Goal: Task Accomplishment & Management: Use online tool/utility

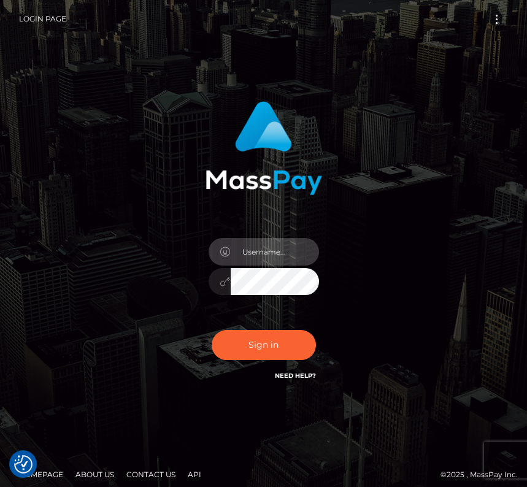
click at [271, 250] on input "text" at bounding box center [275, 252] width 88 height 28
click at [254, 259] on input "mz@starcling.com" at bounding box center [275, 252] width 88 height 28
drag, startPoint x: 240, startPoint y: 248, endPoint x: 299, endPoint y: 248, distance: 58.9
click at [299, 248] on body "We value your privacy We use cookies to enhance your browsing experience, serve…" at bounding box center [263, 248] width 527 height 496
type input "om"
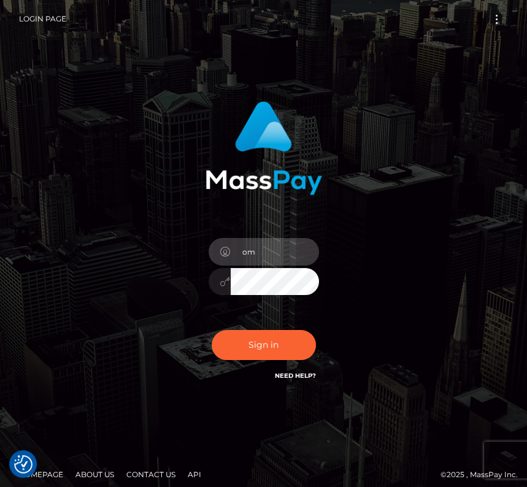
drag, startPoint x: 264, startPoint y: 251, endPoint x: 210, endPoint y: 251, distance: 54.0
click at [210, 251] on div "om" at bounding box center [264, 250] width 110 height 24
type input "kateo"
click at [245, 249] on input "text" at bounding box center [275, 252] width 88 height 28
type input "kateo"
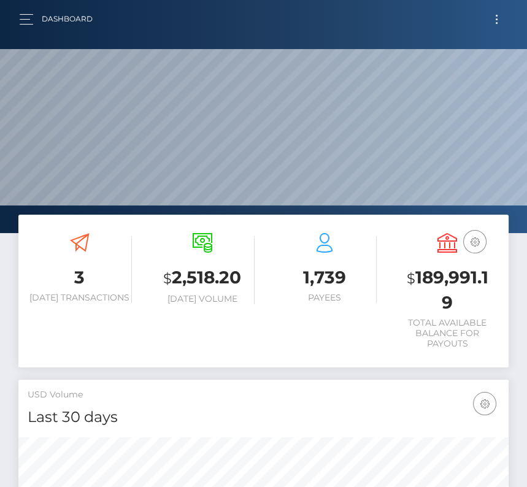
scroll to position [217, 236]
click at [496, 25] on button "Toggle navigation" at bounding box center [496, 19] width 23 height 17
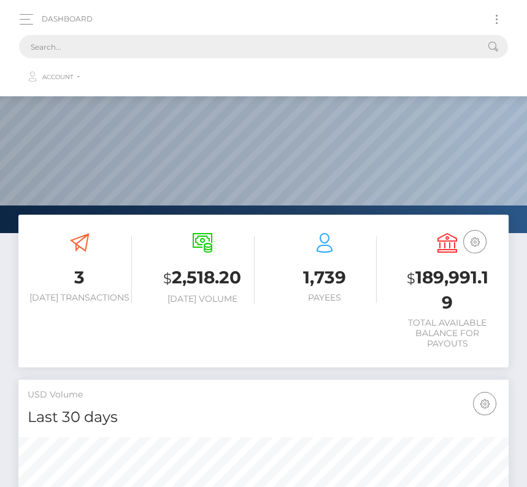
click at [298, 48] on input "text" at bounding box center [247, 46] width 457 height 23
paste input "202167"
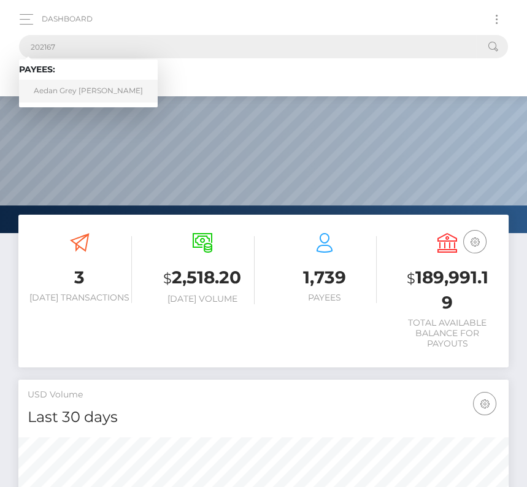
type input "202167"
click at [74, 84] on link "Aedan Grey Bieller" at bounding box center [88, 91] width 139 height 23
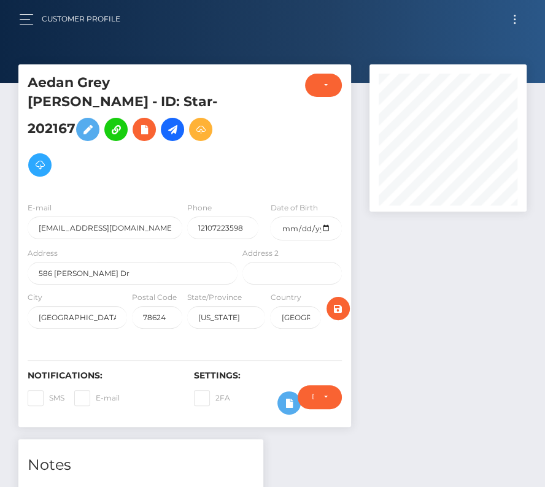
click at [512, 21] on button "Toggle navigation" at bounding box center [514, 19] width 23 height 17
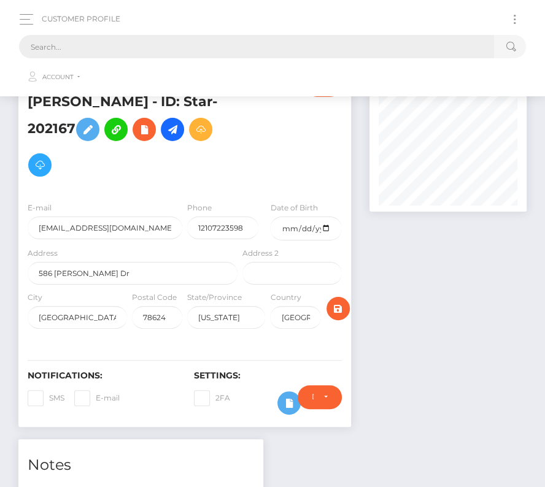
click at [93, 42] on input "text" at bounding box center [256, 46] width 475 height 23
paste input "202167"
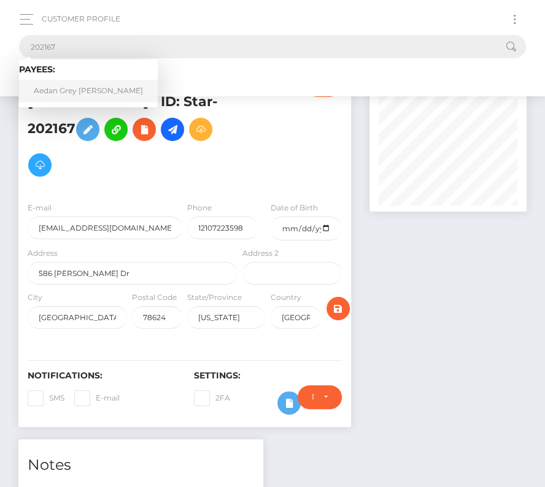
type input "202167"
click at [58, 91] on link "Aedan Grey Bieller" at bounding box center [88, 91] width 139 height 23
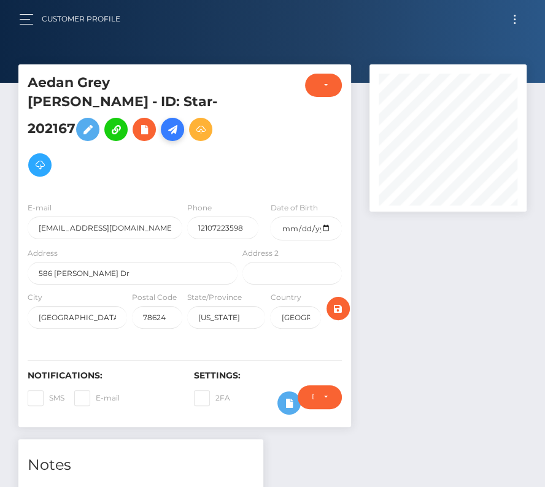
click at [174, 122] on icon at bounding box center [172, 129] width 15 height 15
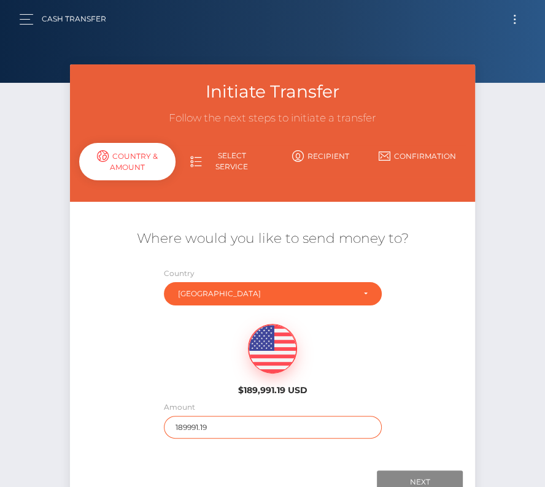
click at [198, 429] on input "189991.19" at bounding box center [273, 427] width 218 height 23
type input "258"
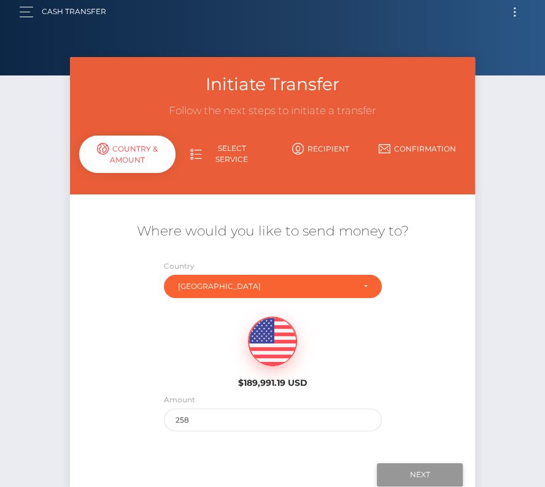
click at [420, 466] on input "Next" at bounding box center [420, 474] width 86 height 23
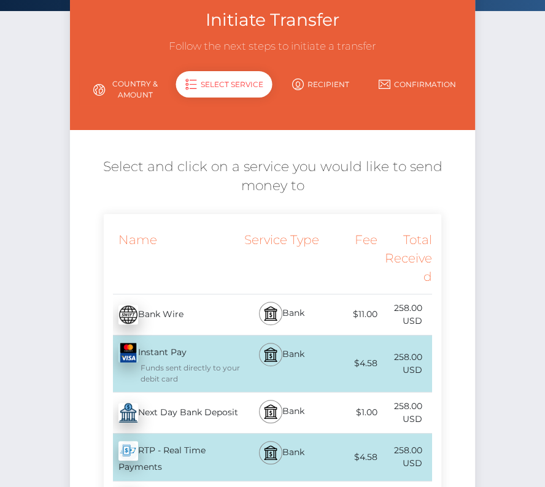
scroll to position [86, 0]
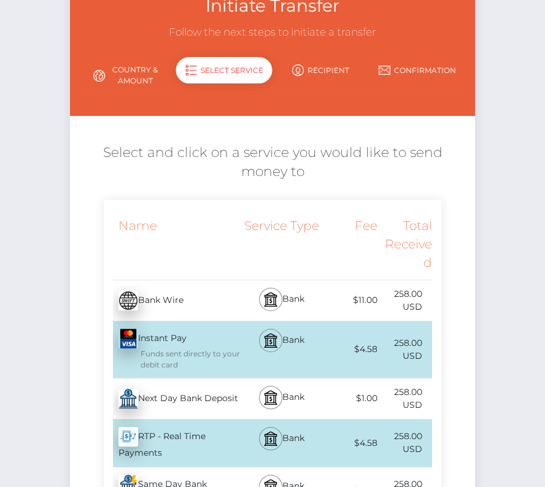
click at [208, 392] on div "Next Day Bank Deposit - USD" at bounding box center [172, 399] width 137 height 34
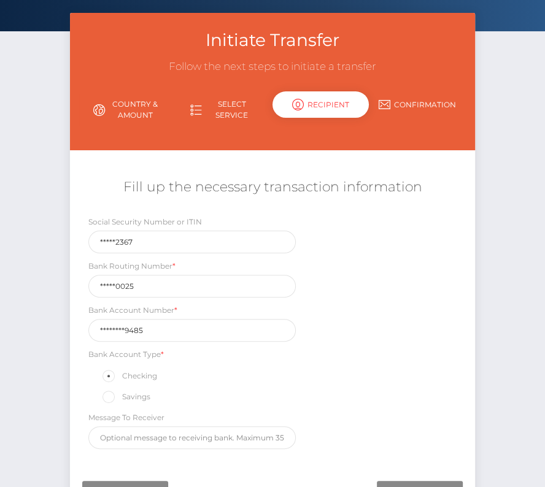
scroll to position [89, 0]
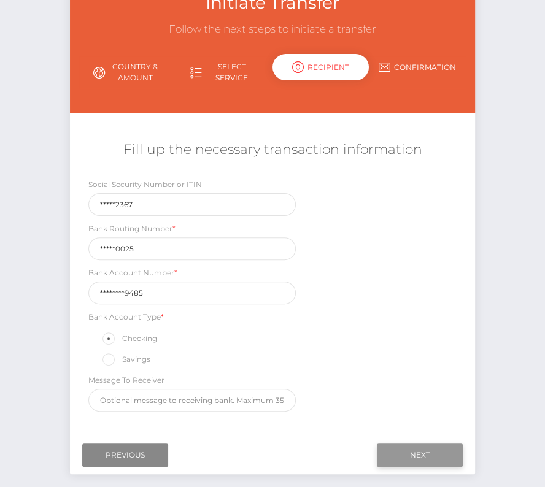
click at [415, 447] on input "Next" at bounding box center [420, 455] width 86 height 23
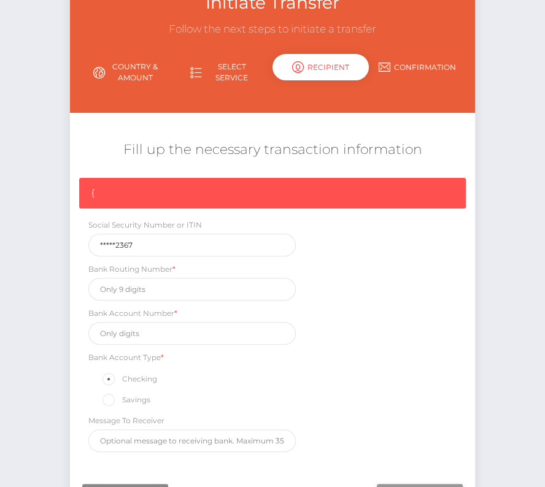
scroll to position [104, 0]
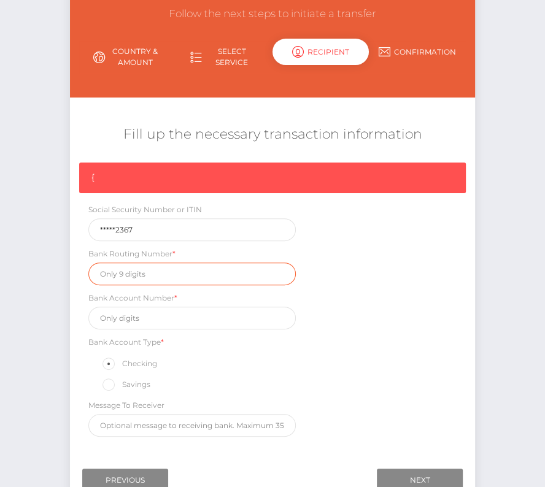
click at [142, 265] on input "text" at bounding box center [191, 274] width 207 height 23
paste input "111000025"
type input "111000025"
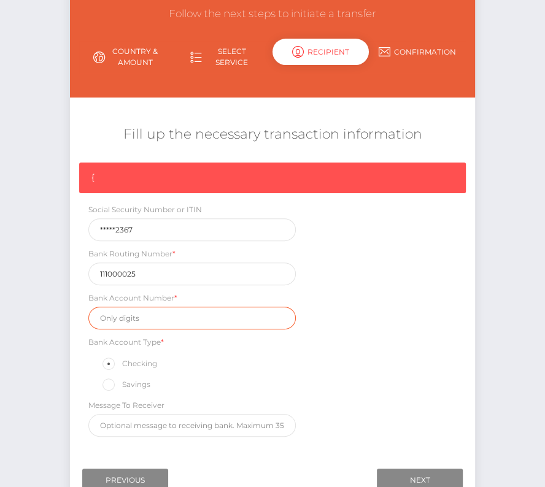
click at [128, 312] on input "text" at bounding box center [191, 318] width 207 height 23
paste input "488058639485"
type input "488058639485"
click at [383, 377] on div "{ Social Security Number or ITIN *****2367 Bank Routing Number * 111000025 Bank…" at bounding box center [272, 303] width 405 height 280
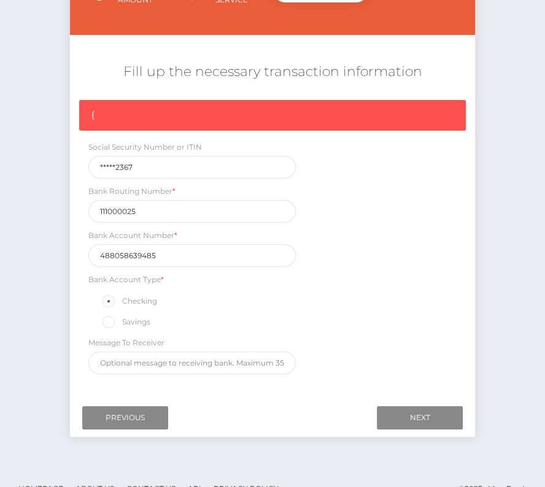
scroll to position [168, 0]
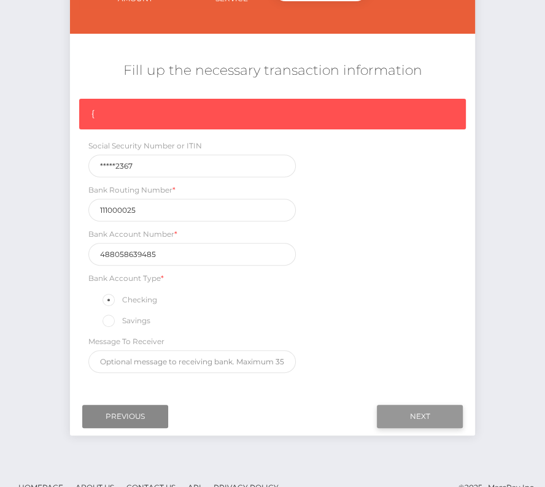
click at [417, 405] on input "Next" at bounding box center [420, 416] width 86 height 23
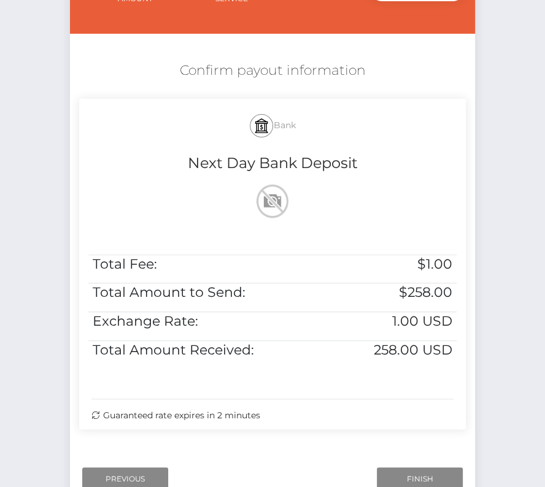
scroll to position [217, 0]
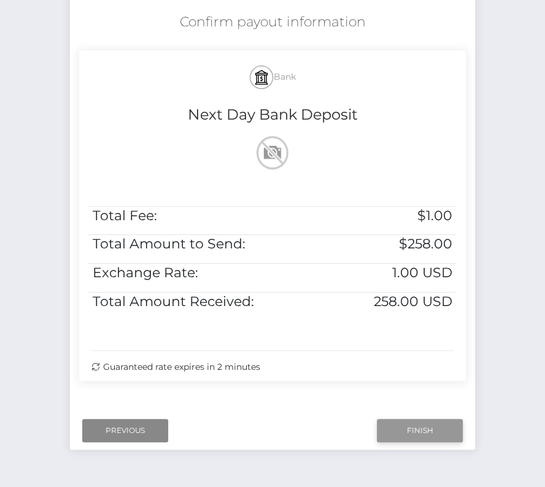
click at [400, 427] on input "Finish" at bounding box center [420, 430] width 86 height 23
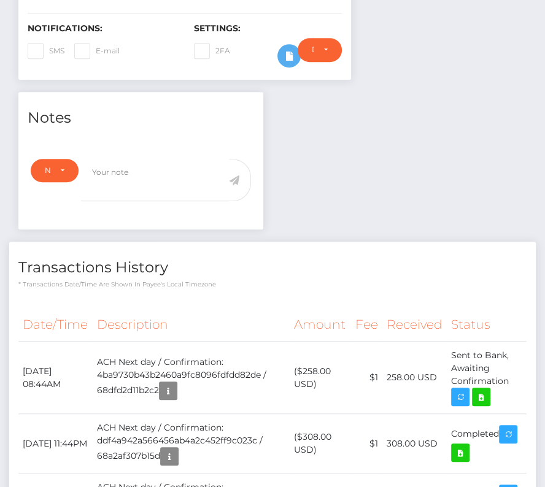
scroll to position [367, 0]
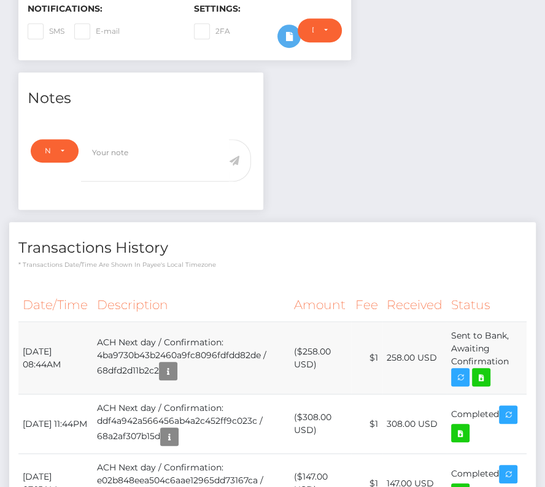
drag, startPoint x: 18, startPoint y: 326, endPoint x: 511, endPoint y: 342, distance: 492.8
click at [511, 342] on tr "October 3, 2025 08:44AM ACH Next day / Confirmation: 4ba9730b43b2460a9fc8096fdf…" at bounding box center [272, 358] width 508 height 72
copy tr "October 3, 2025 08:44AM ACH Next day / Confirmation: 4ba9730b43b2460a9fc8096fdf…"
click at [484, 370] on icon at bounding box center [481, 377] width 15 height 15
click at [0, 0] on div "Aedan Grey Bieller - ID: Star-202167 CLOSED ACTIVE E-mail" at bounding box center [272, 332] width 545 height 1268
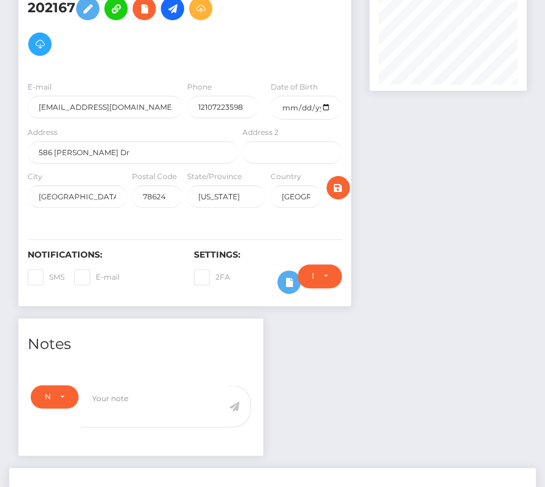
scroll to position [0, 0]
